Goal: Find specific page/section: Find specific page/section

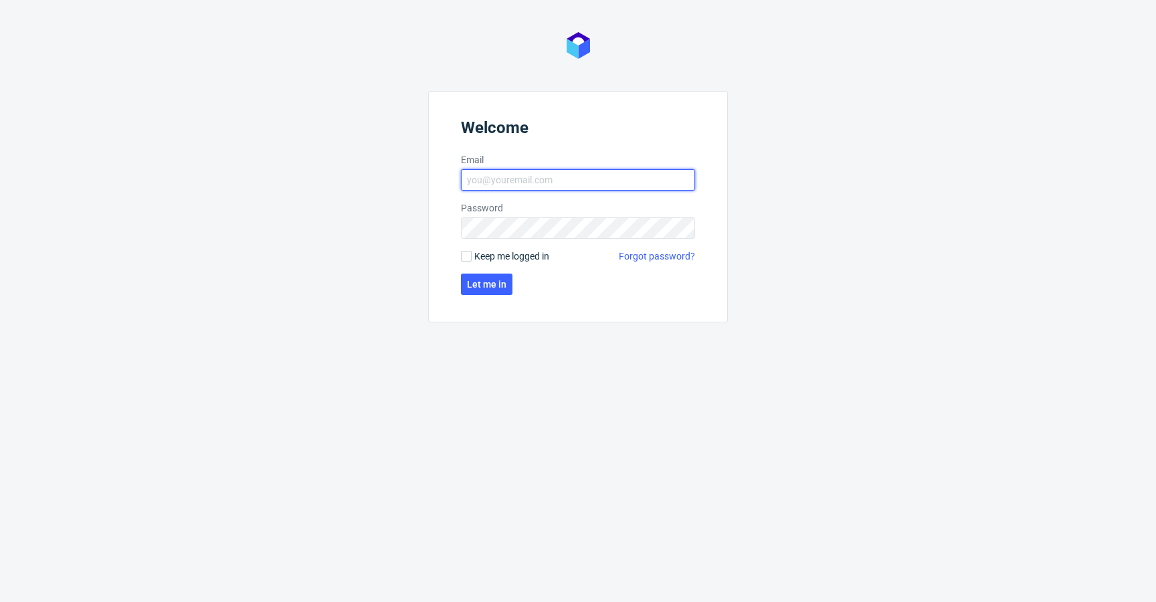
type input "krystian.gaza@packhelp.com"
click at [540, 260] on span "Keep me logged in" at bounding box center [511, 256] width 75 height 13
click at [472, 260] on input "Keep me logged in" at bounding box center [466, 256] width 11 height 11
checkbox input "true"
click at [505, 276] on button "Let me in" at bounding box center [487, 284] width 52 height 21
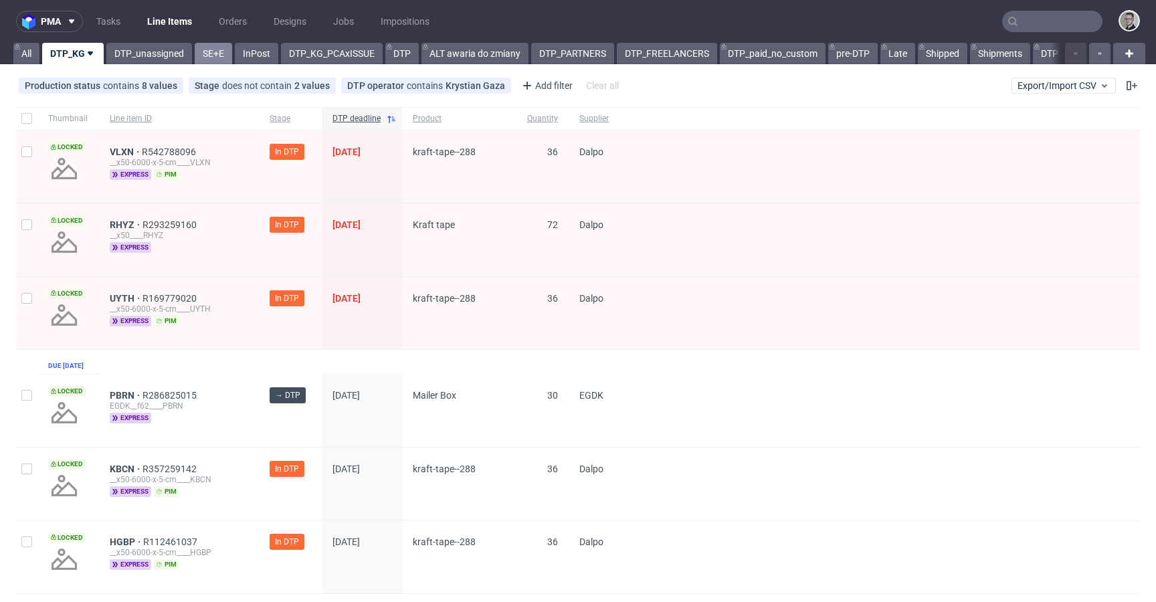
click at [205, 56] on link "SE+E" at bounding box center [213, 53] width 37 height 21
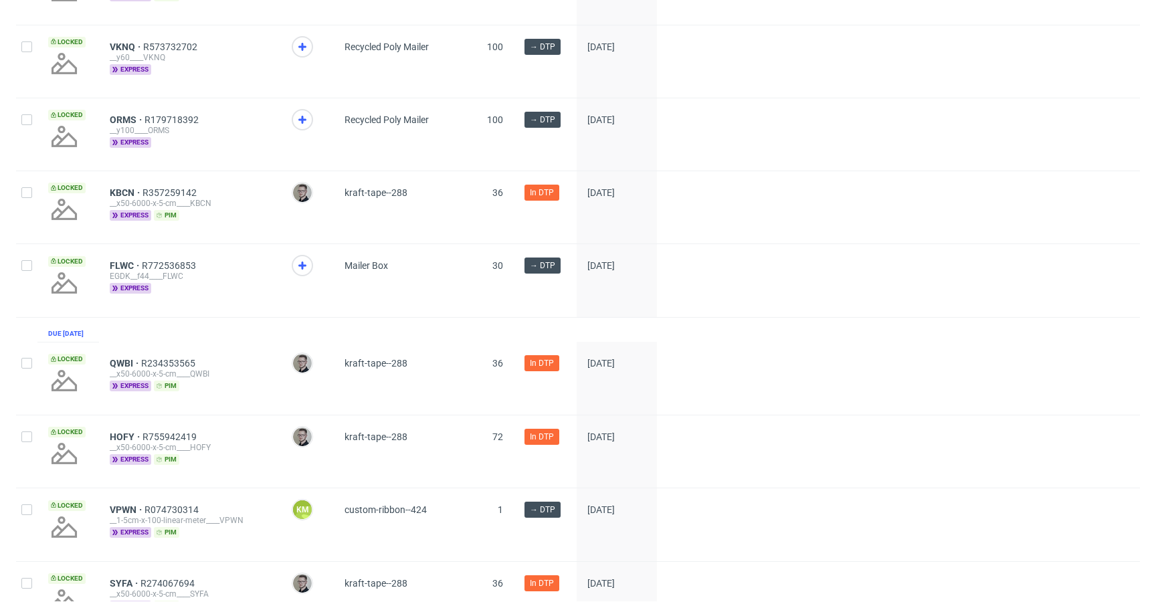
scroll to position [1918, 0]
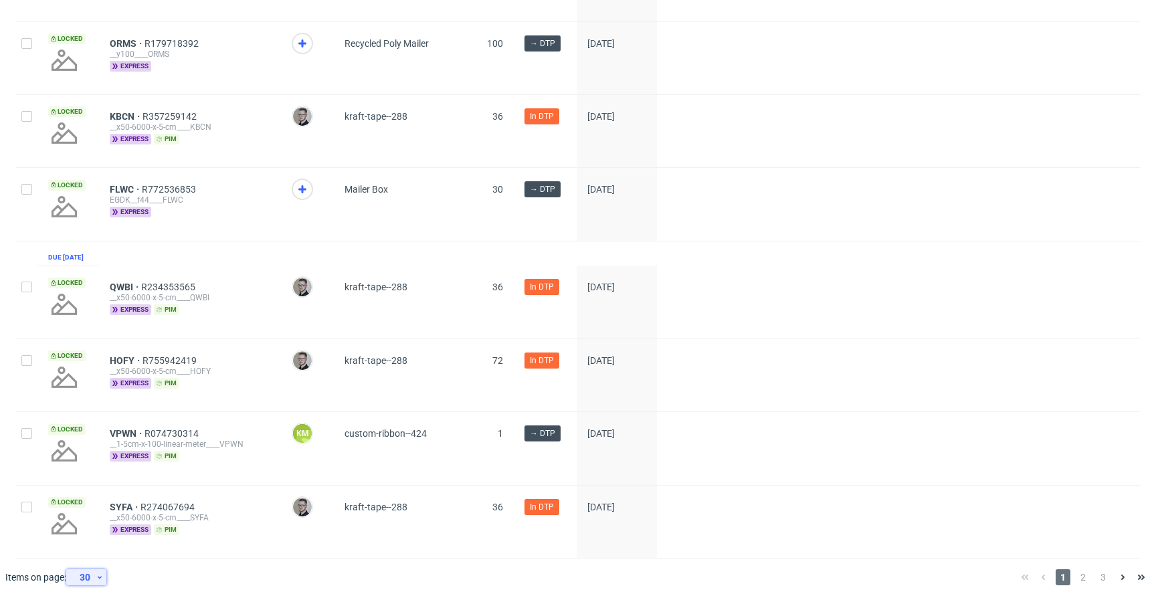
click at [95, 579] on div "30" at bounding box center [84, 577] width 24 height 19
click at [100, 504] on div "60" at bounding box center [90, 515] width 37 height 29
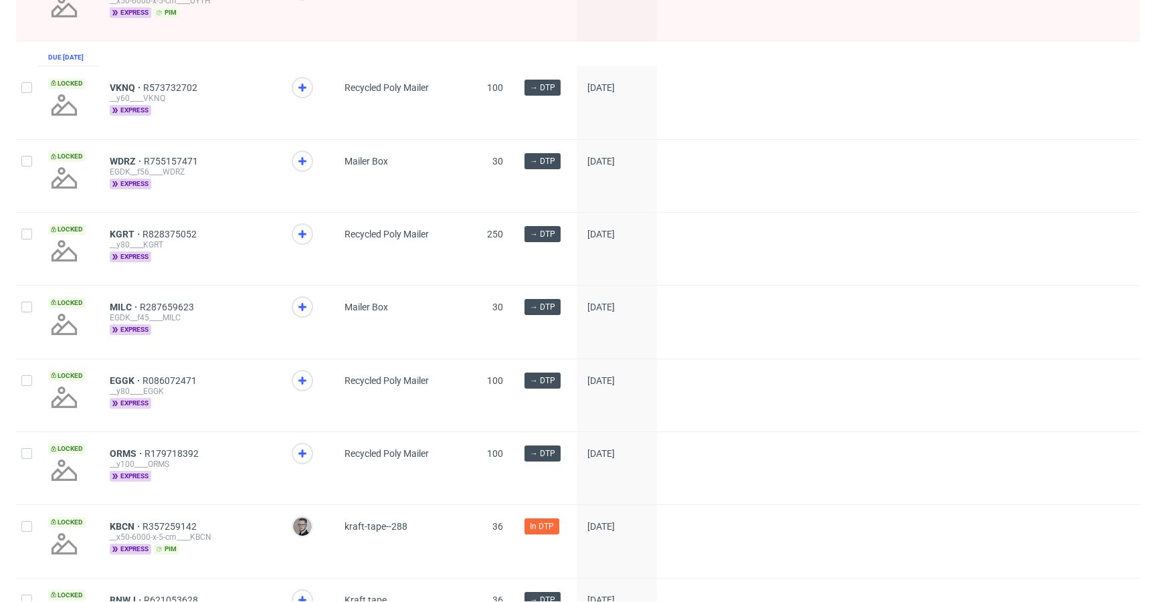
scroll to position [598, 0]
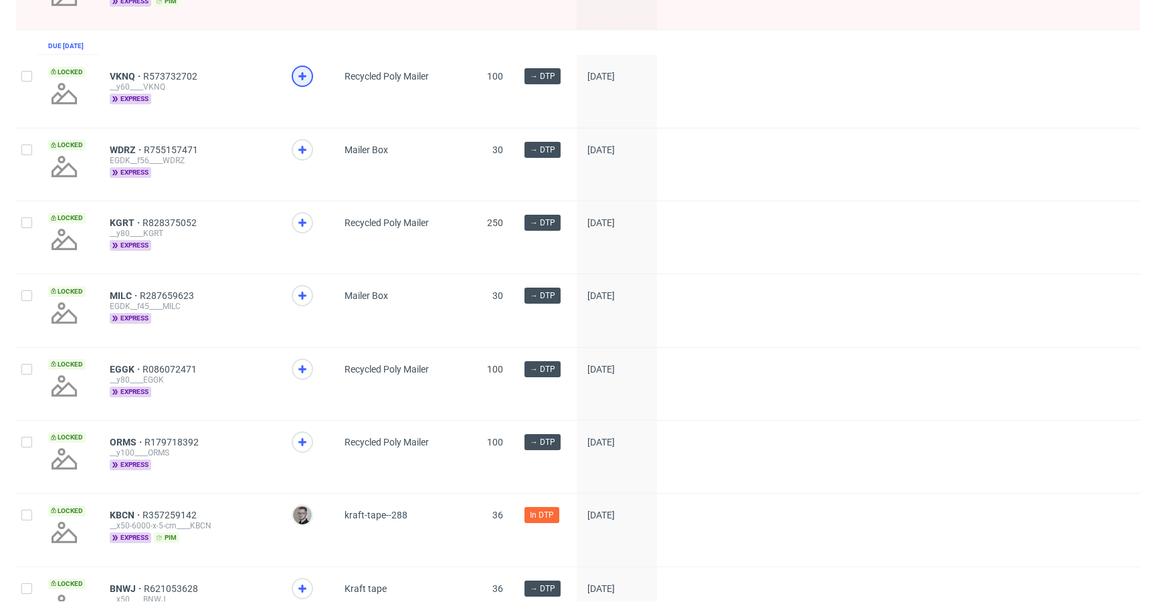
click at [303, 84] on icon at bounding box center [302, 76] width 16 height 16
click at [304, 156] on icon at bounding box center [302, 150] width 16 height 16
click at [303, 227] on use at bounding box center [302, 223] width 8 height 8
click at [305, 304] on icon at bounding box center [302, 296] width 16 height 16
click at [307, 374] on icon at bounding box center [302, 369] width 16 height 16
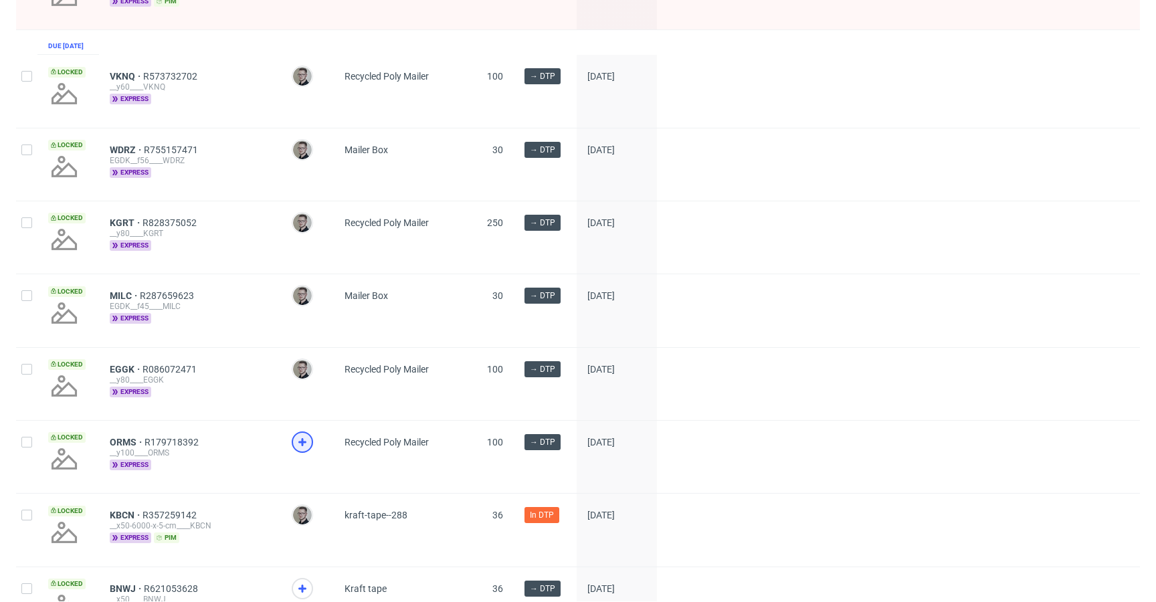
click at [302, 446] on use at bounding box center [302, 442] width 8 height 8
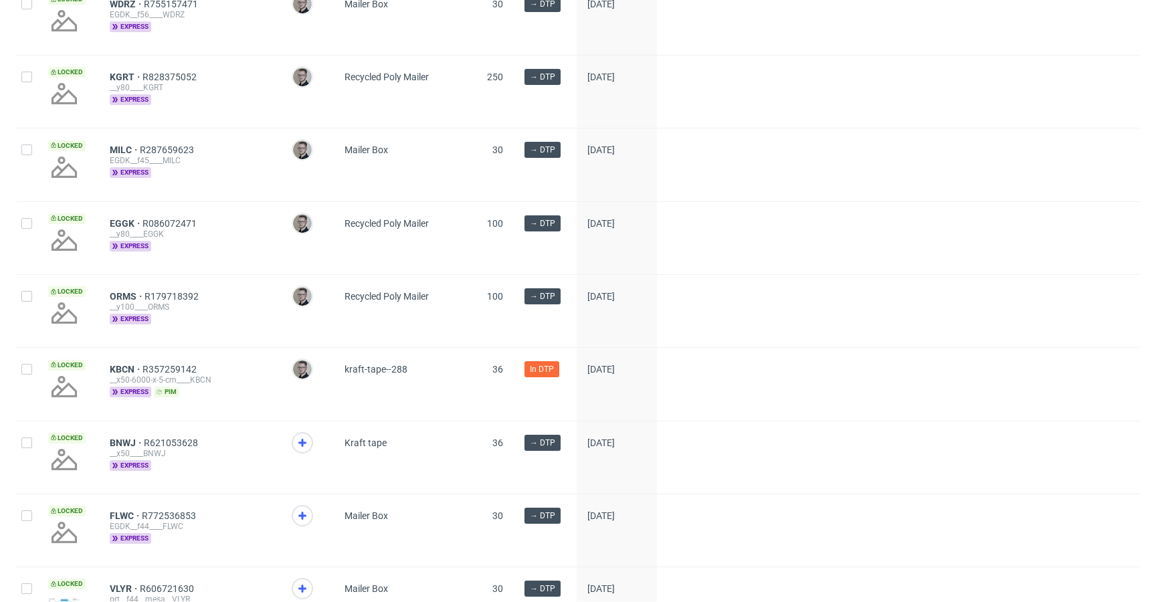
scroll to position [745, 0]
click at [310, 461] on span at bounding box center [307, 454] width 31 height 45
click at [295, 450] on icon at bounding box center [302, 442] width 16 height 16
click at [294, 523] on icon at bounding box center [302, 515] width 16 height 16
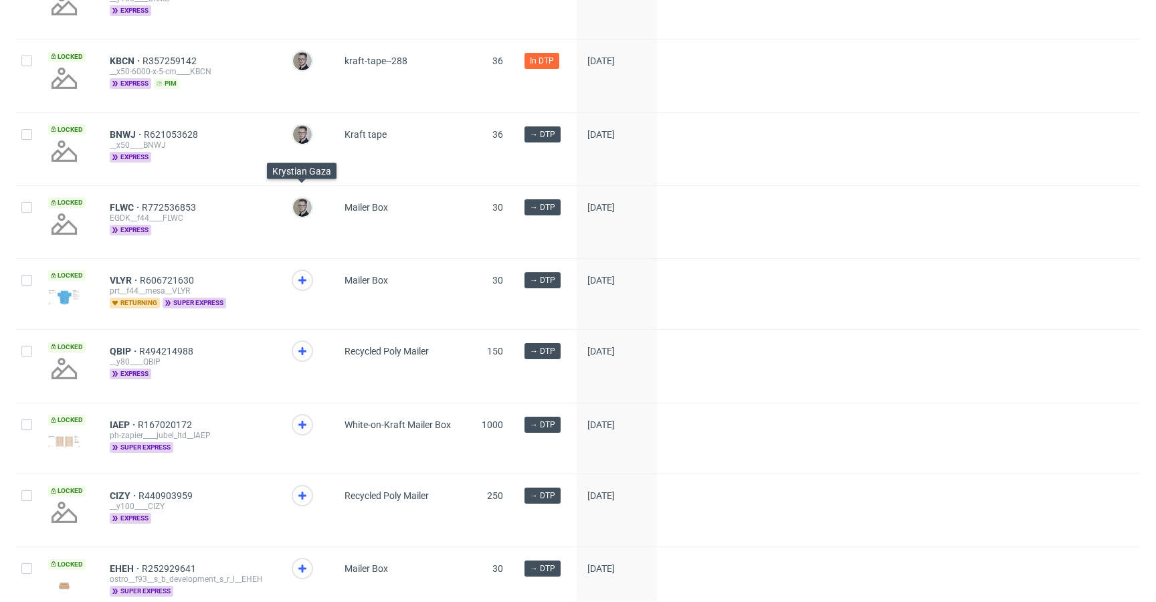
scroll to position [1091, 0]
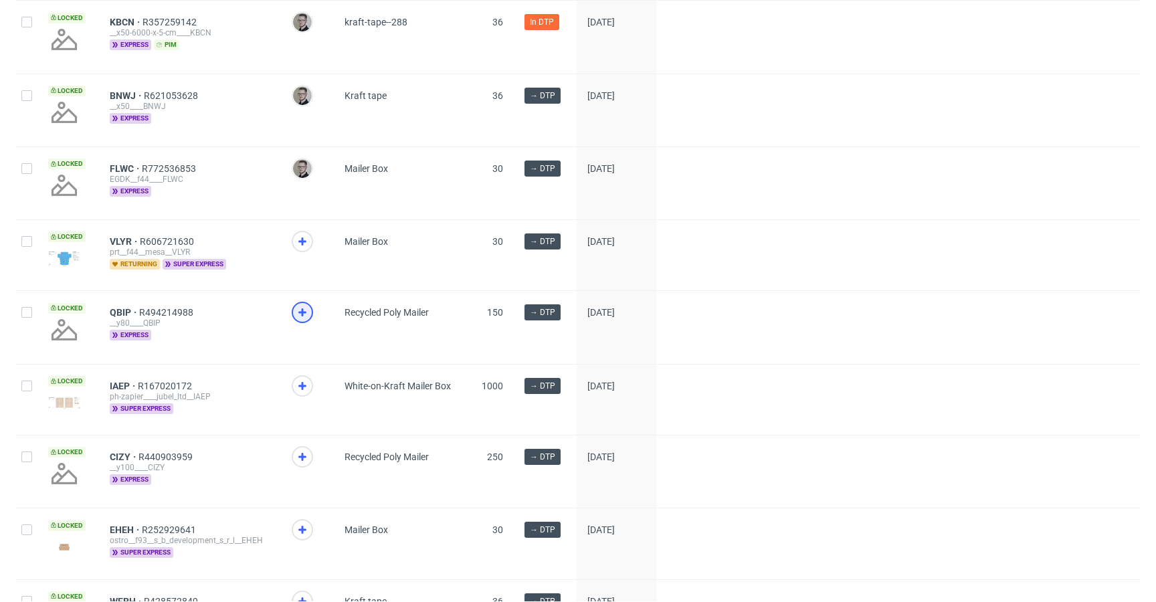
click at [301, 316] on use at bounding box center [302, 312] width 8 height 8
click at [298, 465] on icon at bounding box center [302, 457] width 16 height 16
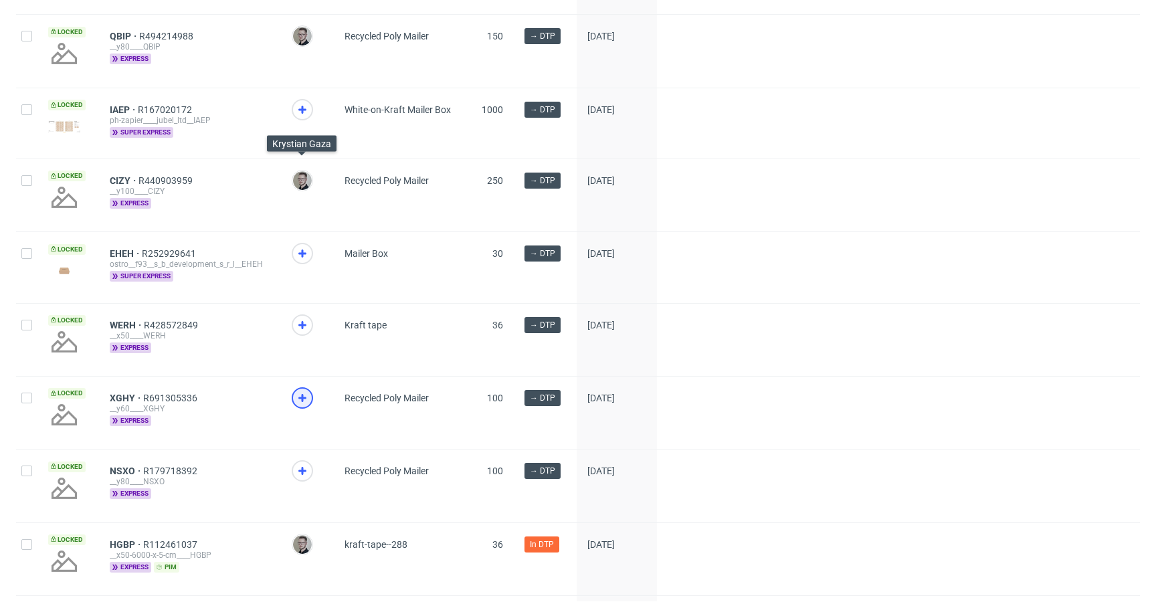
scroll to position [1373, 0]
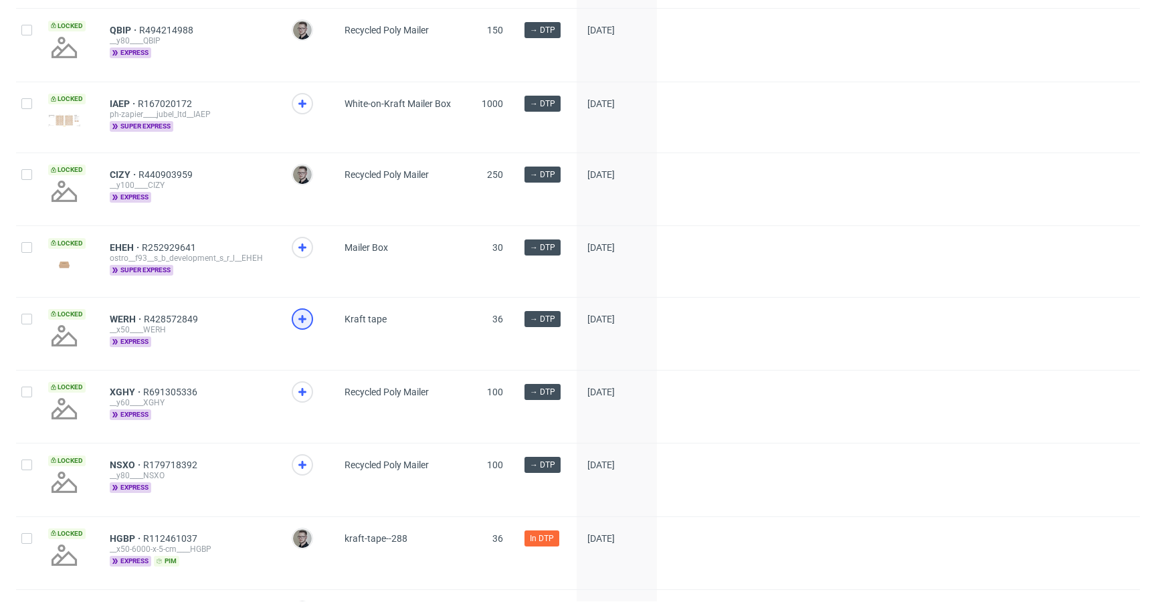
click at [304, 327] on icon at bounding box center [302, 319] width 16 height 16
click at [301, 396] on use at bounding box center [302, 392] width 8 height 8
click at [300, 469] on use at bounding box center [302, 465] width 8 height 8
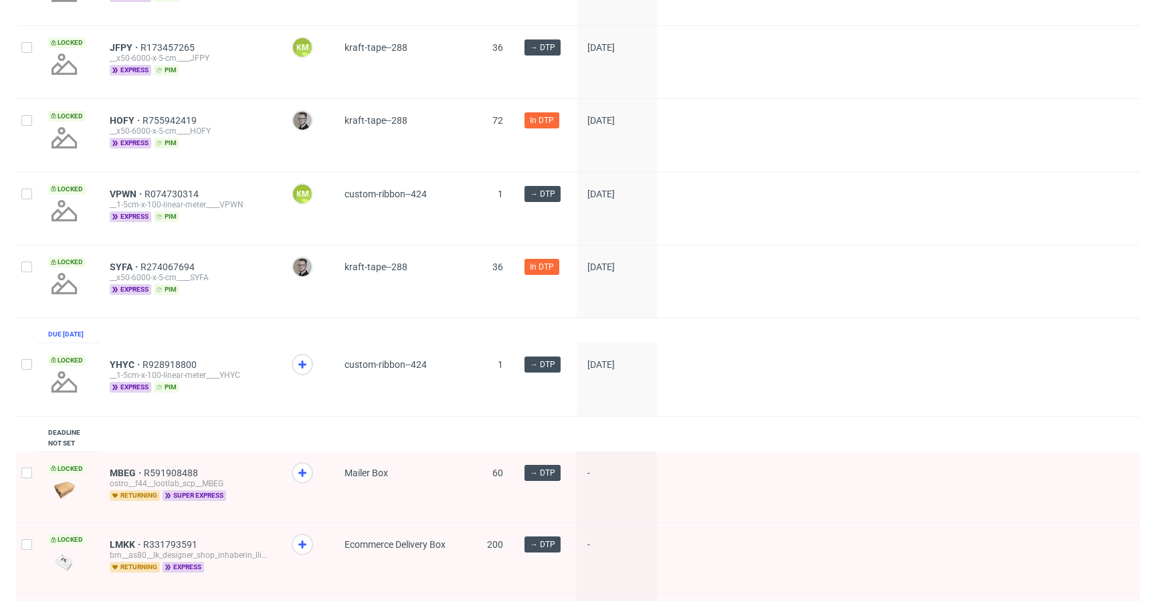
scroll to position [2259, 0]
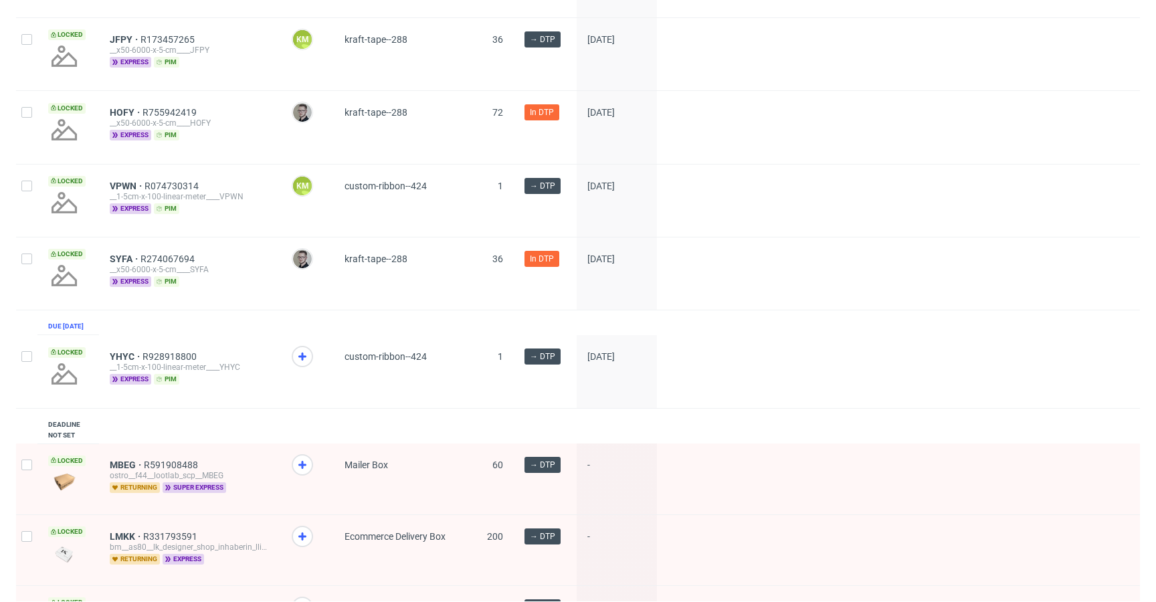
click at [314, 392] on span at bounding box center [307, 369] width 31 height 46
click at [298, 365] on icon at bounding box center [302, 357] width 16 height 16
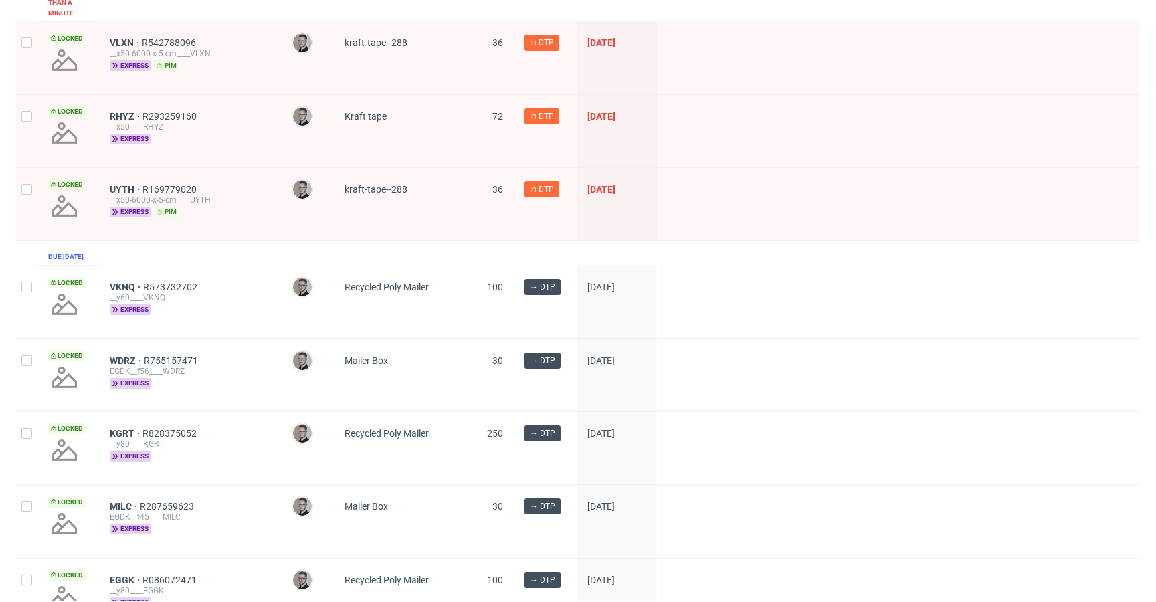
scroll to position [0, 0]
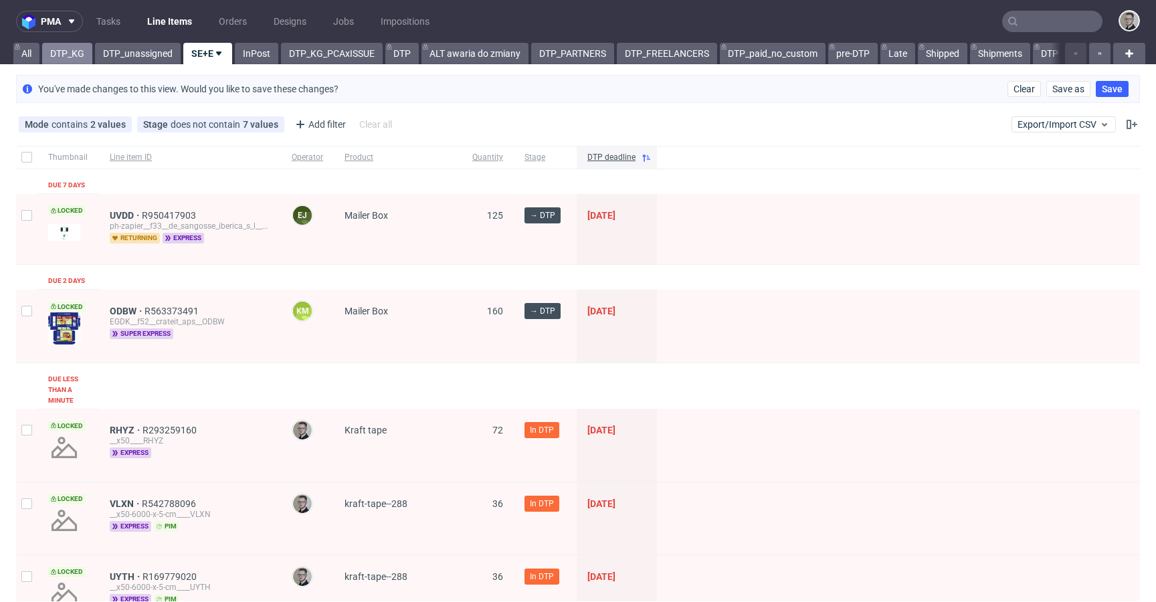
click at [78, 52] on link "DTP_KG" at bounding box center [67, 53] width 50 height 21
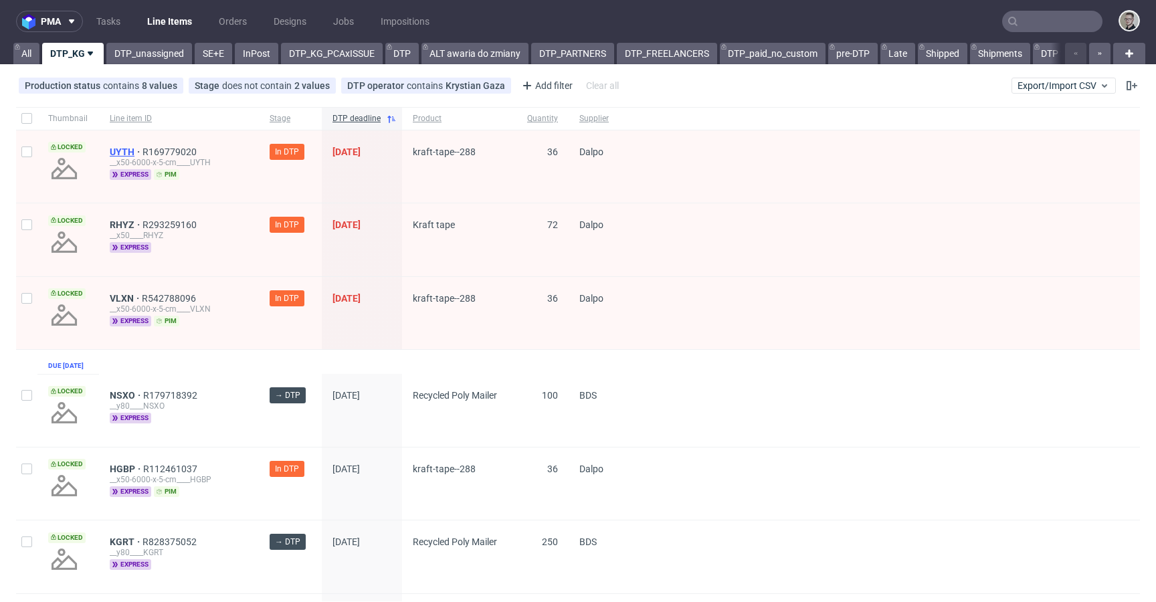
click at [120, 151] on span "UYTH" at bounding box center [126, 152] width 33 height 11
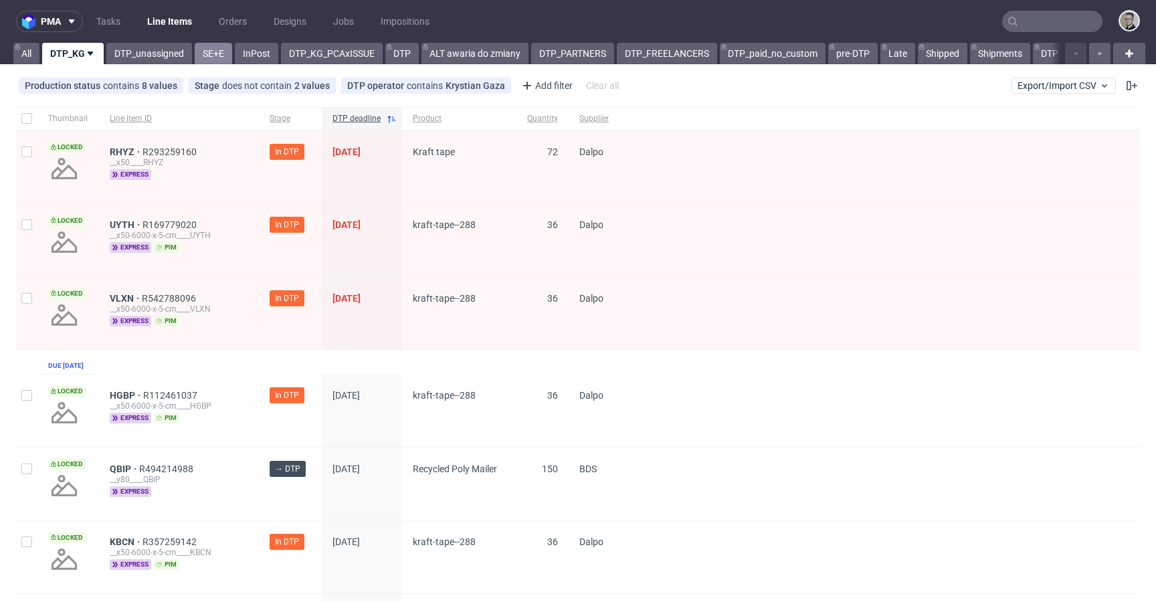
click at [214, 55] on link "SE+E" at bounding box center [213, 53] width 37 height 21
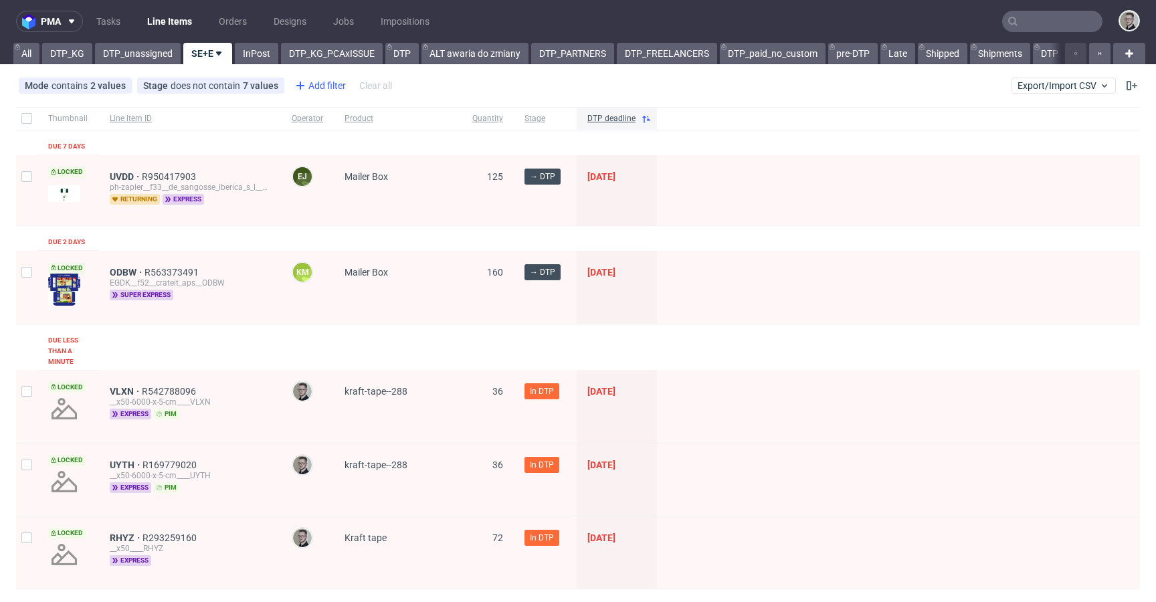
click at [339, 88] on div "Add filter" at bounding box center [319, 85] width 59 height 21
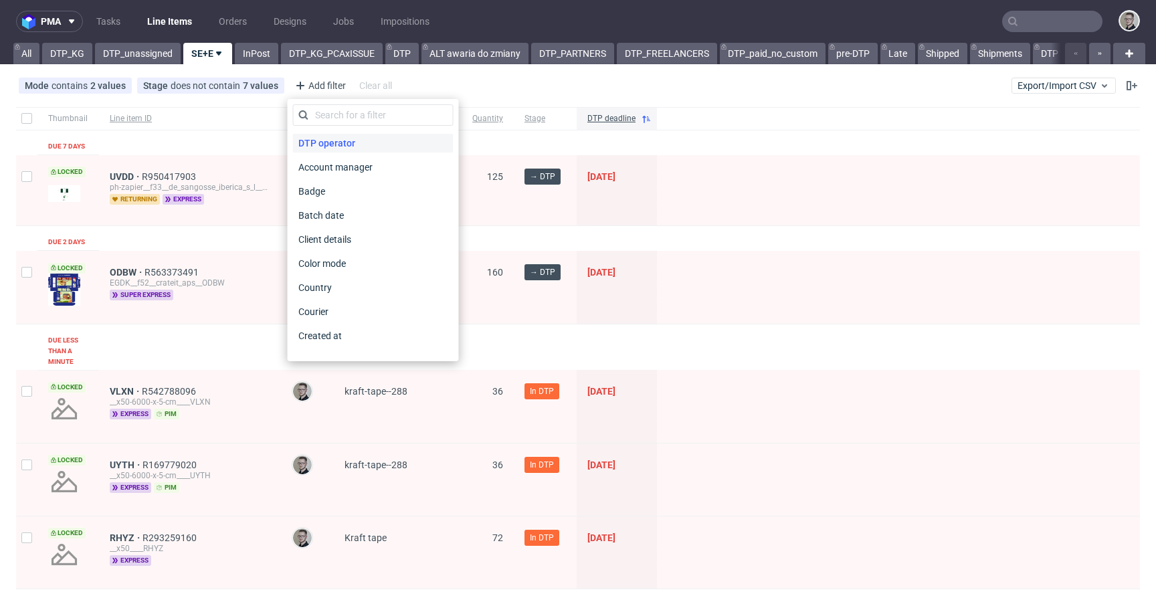
click at [365, 134] on div "DTP operator" at bounding box center [373, 143] width 161 height 19
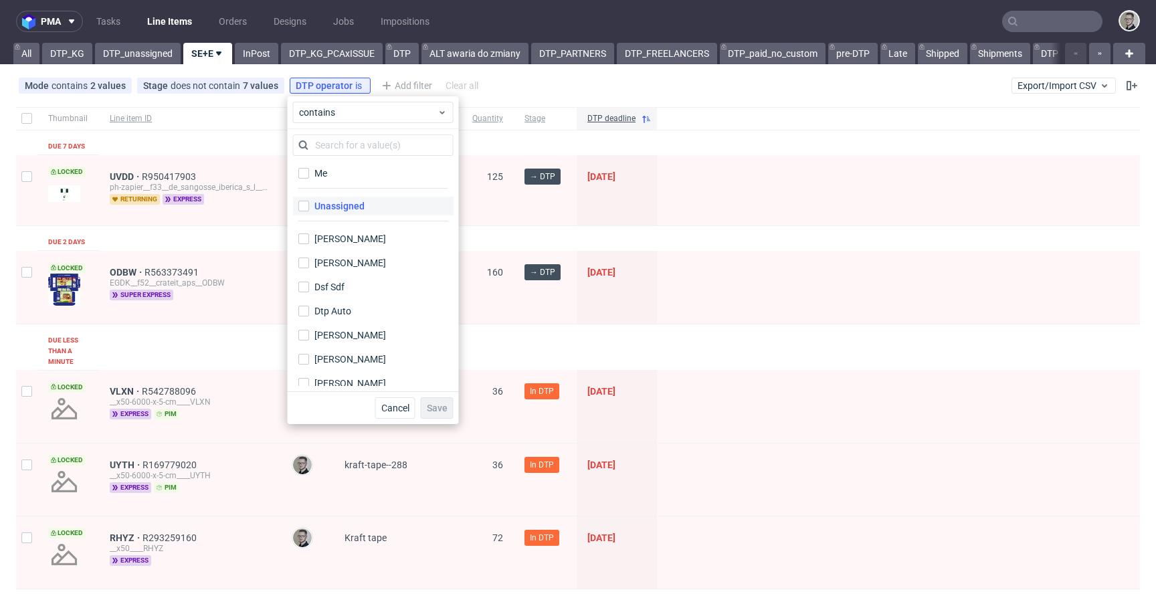
click at [379, 208] on label "Unassigned" at bounding box center [373, 206] width 161 height 19
click at [309, 208] on input "Unassigned" at bounding box center [303, 206] width 11 height 11
checkbox input "true"
click at [441, 406] on span "Save" at bounding box center [437, 407] width 21 height 9
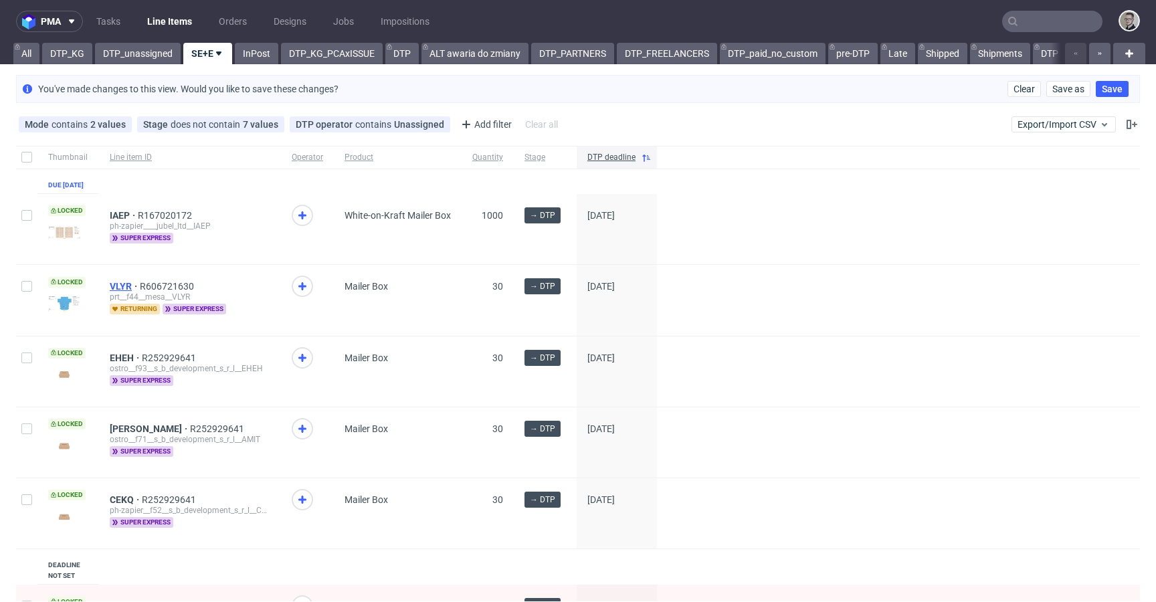
click at [114, 292] on span "VLYR" at bounding box center [125, 286] width 30 height 11
